Goal: Information Seeking & Learning: Learn about a topic

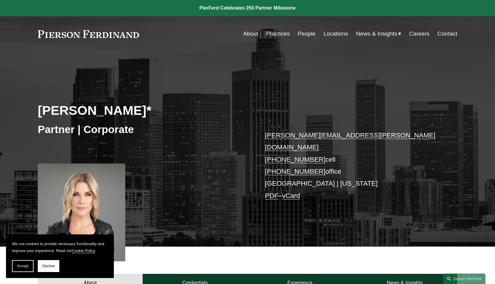
click at [77, 192] on div at bounding box center [81, 213] width 87 height 98
click at [52, 266] on span "Decline" at bounding box center [48, 266] width 13 height 4
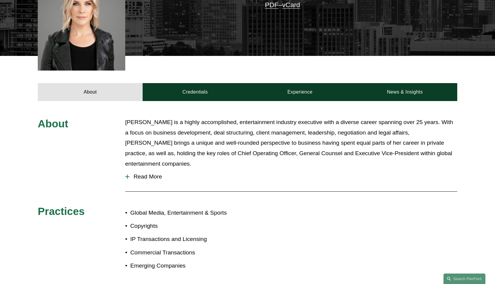
scroll to position [192, 0]
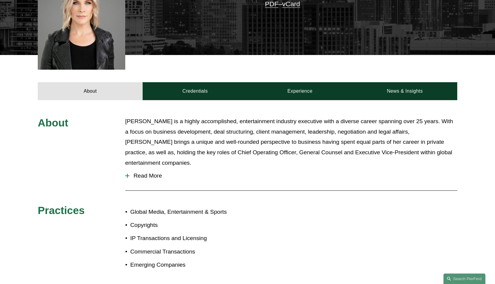
click at [128, 174] on div at bounding box center [127, 176] width 4 height 4
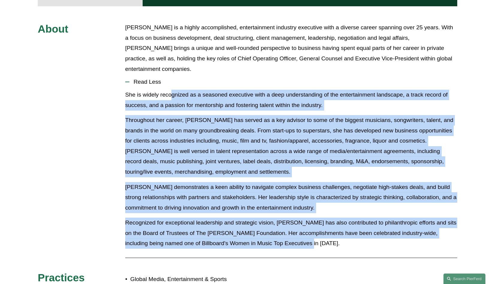
scroll to position [283, 0]
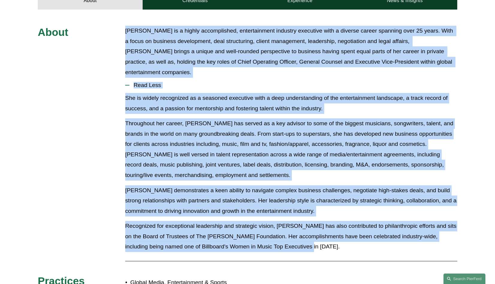
drag, startPoint x: 305, startPoint y: 189, endPoint x: 114, endPoint y: 24, distance: 251.5
click at [114, 26] on div "About Alison Finley is a highly accomplished, entertainment industry executive …" at bounding box center [247, 186] width 495 height 321
copy div "Alison Finley is a highly accomplished, entertainment industry executive with a…"
